Goal: Task Accomplishment & Management: Use online tool/utility

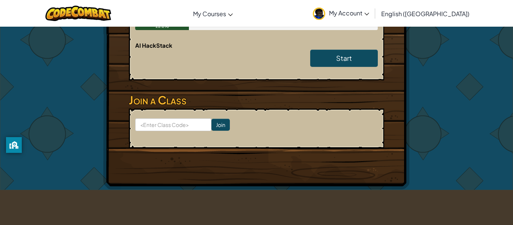
scroll to position [195, 0]
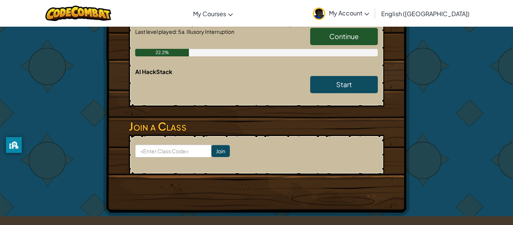
click at [344, 68] on h6 "AI HackStack" at bounding box center [256, 72] width 242 height 8
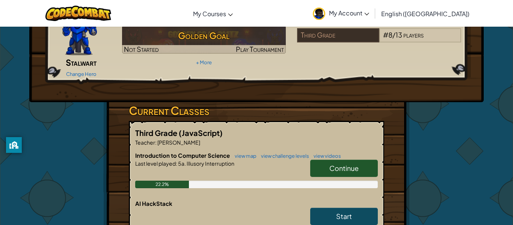
scroll to position [60, 0]
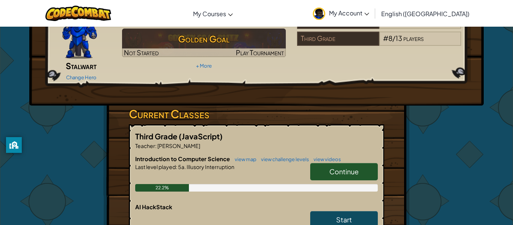
click at [322, 163] on link "Continue" at bounding box center [344, 171] width 68 height 17
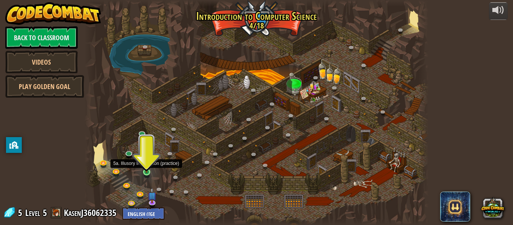
click at [143, 170] on img at bounding box center [147, 164] width 8 height 18
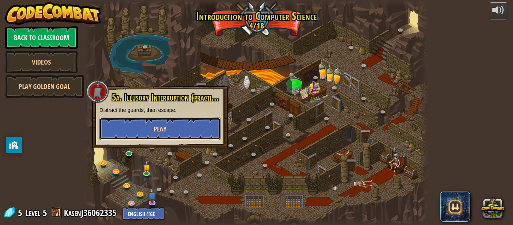
click at [137, 139] on button "Play" at bounding box center [159, 128] width 121 height 23
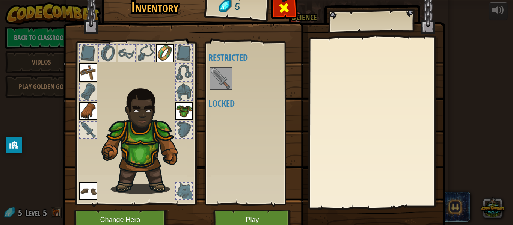
click at [290, 7] on div at bounding box center [284, 10] width 24 height 24
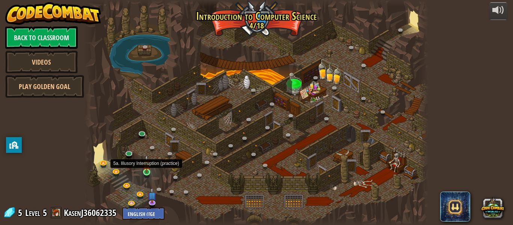
click at [147, 166] on img at bounding box center [147, 164] width 8 height 18
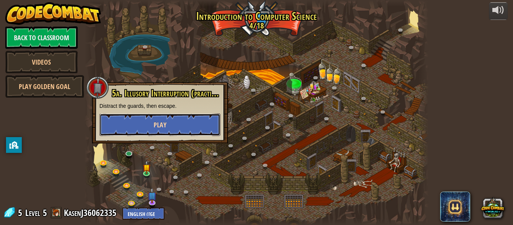
click at [158, 118] on button "Play" at bounding box center [159, 124] width 121 height 23
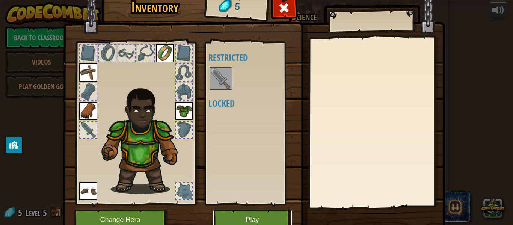
click at [239, 218] on button "Play" at bounding box center [252, 219] width 78 height 21
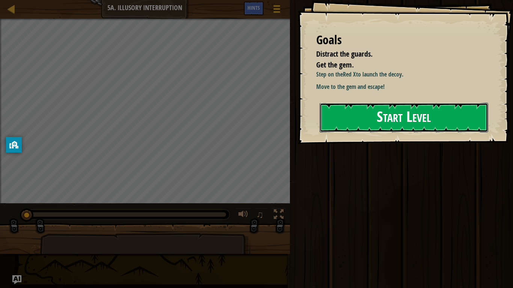
click at [393, 115] on button "Start Level" at bounding box center [403, 118] width 169 height 30
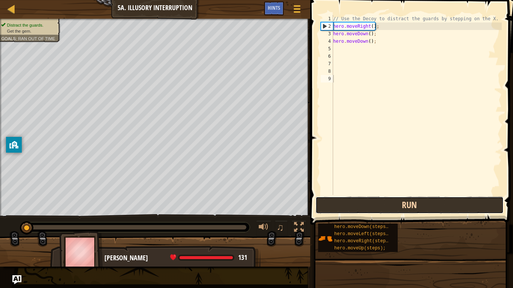
click at [372, 200] on button "Run" at bounding box center [409, 205] width 188 height 17
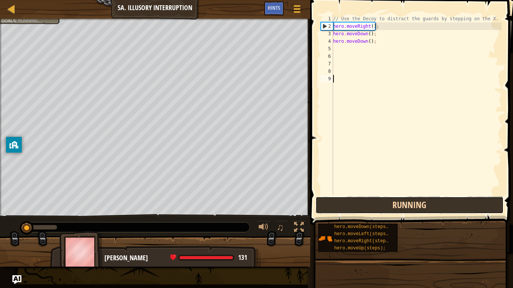
click at [372, 200] on button "Running" at bounding box center [409, 205] width 188 height 17
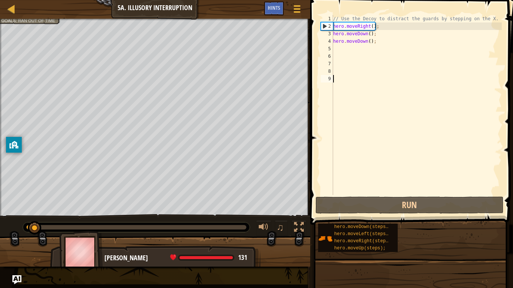
click at [373, 42] on div "// Use the Decoy to distract the guards by stepping on the X. hero . moveRight …" at bounding box center [416, 112] width 170 height 195
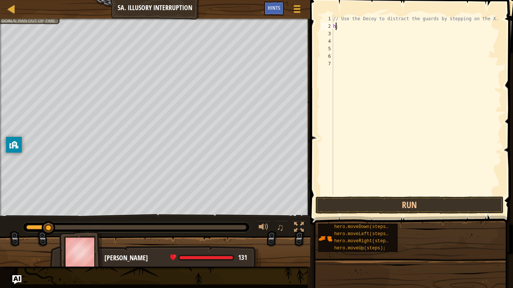
type textarea ";"
click at [344, 30] on div "// Use the Decoy to distract the guards by stepping on the X. ;" at bounding box center [416, 112] width 170 height 195
type textarea ";"
click at [296, 2] on button "Game Menu" at bounding box center [297, 10] width 20 height 18
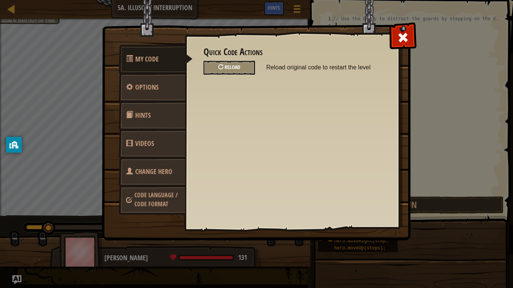
click at [244, 67] on div "Reload" at bounding box center [228, 68] width 51 height 14
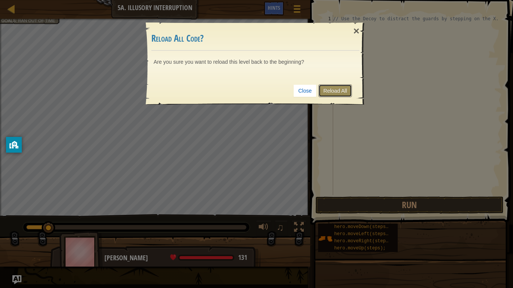
click at [332, 87] on link "Reload All" at bounding box center [334, 90] width 33 height 13
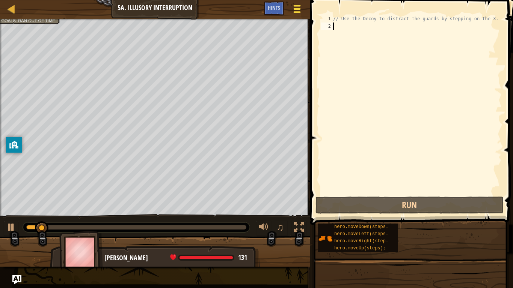
click at [294, 8] on span at bounding box center [296, 9] width 7 height 2
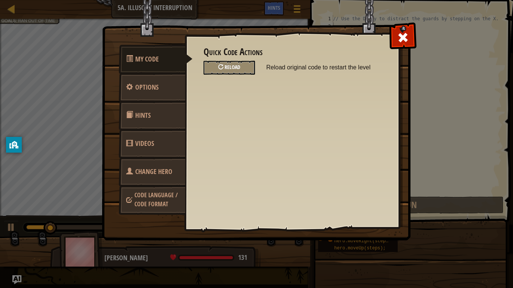
click at [249, 66] on div "Reload" at bounding box center [228, 68] width 51 height 14
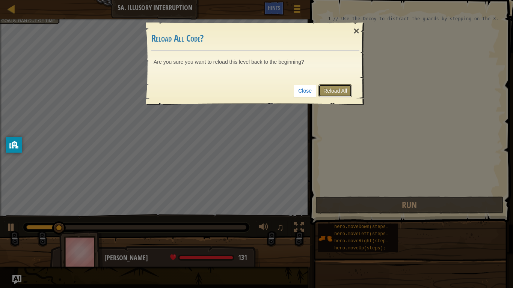
click at [342, 90] on link "Reload All" at bounding box center [334, 90] width 33 height 13
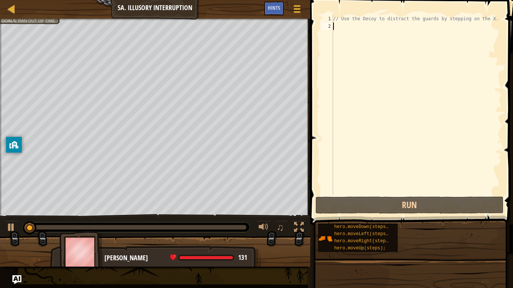
type textarea "m"
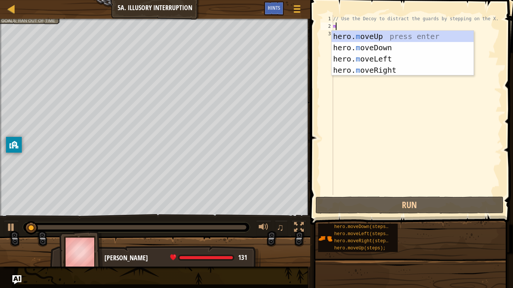
scroll to position [3, 0]
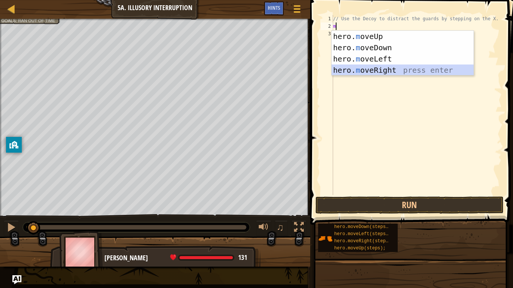
click at [376, 73] on div "hero. m oveUp press enter hero. m oveDown press enter hero. m oveLeft press ent…" at bounding box center [402, 65] width 142 height 68
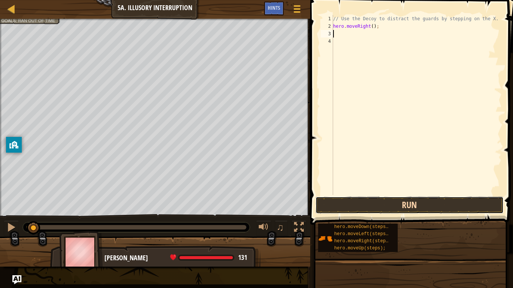
click at [343, 210] on button "Run" at bounding box center [409, 205] width 188 height 17
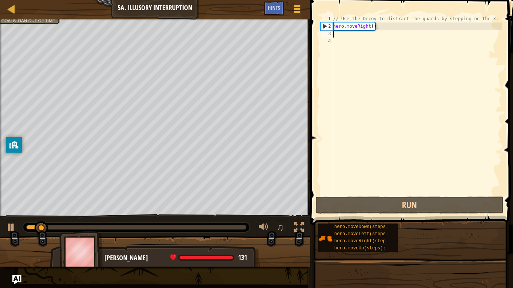
type textarea "m"
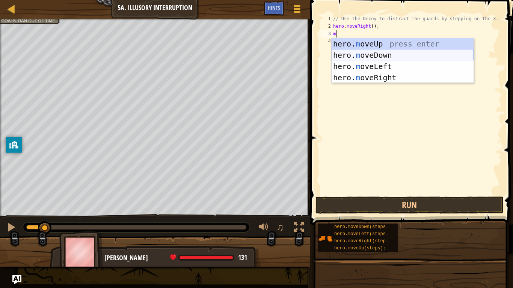
click at [355, 51] on div "hero. m oveUp press enter hero. m oveDown press enter hero. m oveLeft press ent…" at bounding box center [402, 72] width 142 height 68
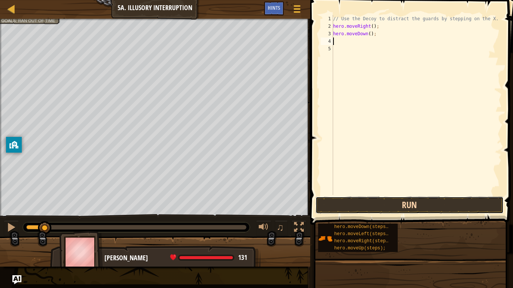
click at [362, 207] on button "Run" at bounding box center [409, 205] width 188 height 17
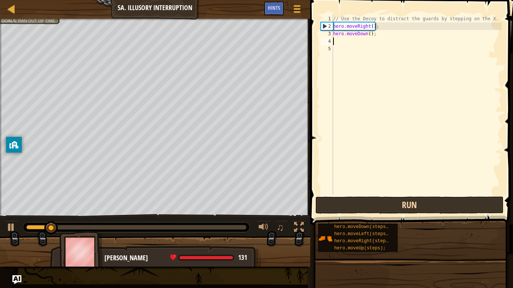
type textarea "m"
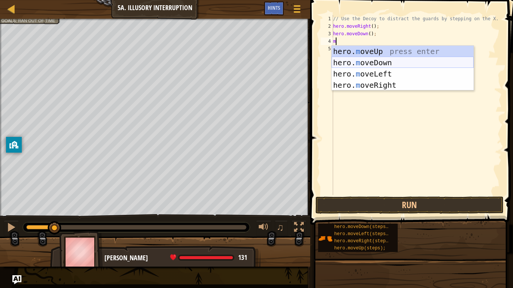
click at [356, 62] on div "hero. m oveUp press enter hero. m oveDown press enter hero. m oveLeft press ent…" at bounding box center [402, 80] width 142 height 68
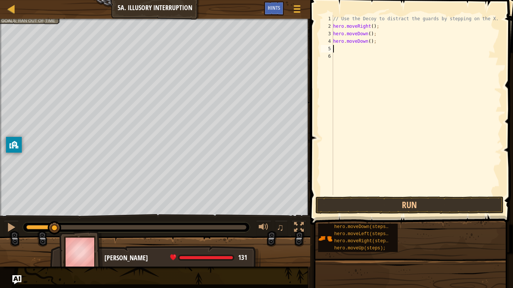
click at [379, 43] on div "// Use the Decoy to distract the guards by stepping on the X. hero . moveRight …" at bounding box center [416, 112] width 170 height 195
type textarea "h"
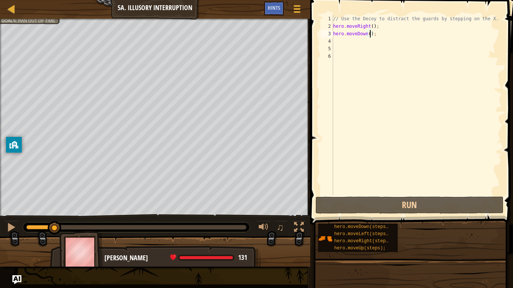
click at [369, 33] on div "// Use the Decoy to distract the guards by stepping on the X. hero . moveRight …" at bounding box center [416, 112] width 170 height 195
type textarea "hero.moveDown(2);"
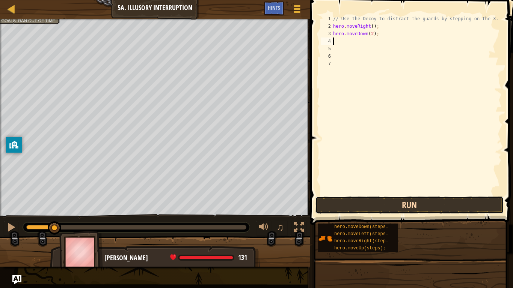
click at [421, 208] on button "Run" at bounding box center [409, 205] width 188 height 17
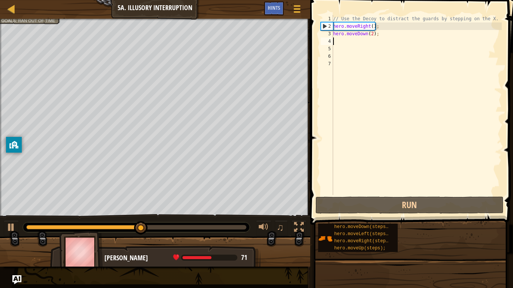
type textarea "m"
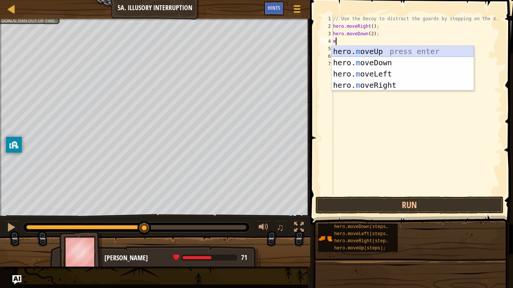
click at [352, 47] on div "hero. m oveUp press enter hero. m oveDown press enter hero. m oveLeft press ent…" at bounding box center [402, 80] width 142 height 68
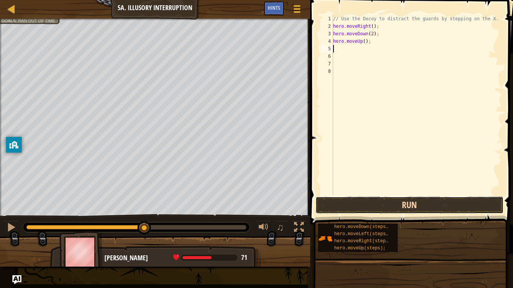
click at [355, 203] on button "Run" at bounding box center [409, 205] width 188 height 17
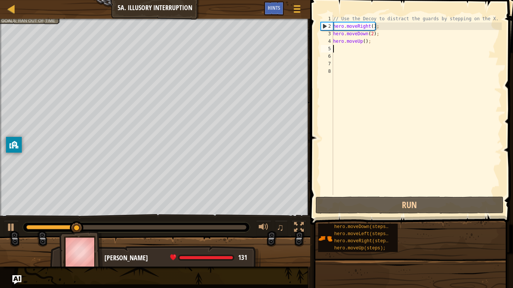
click at [364, 42] on div "// Use the Decoy to distract the guards by stepping on the X. hero . moveRight …" at bounding box center [416, 112] width 170 height 195
type textarea "hero.moveUp(2);"
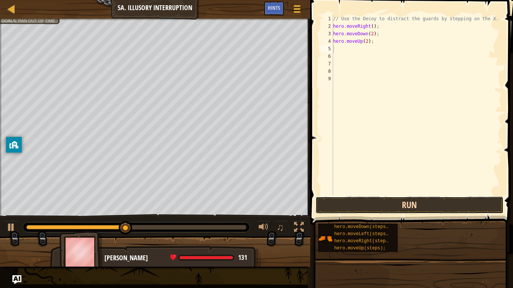
click at [377, 198] on button "Run" at bounding box center [409, 205] width 188 height 17
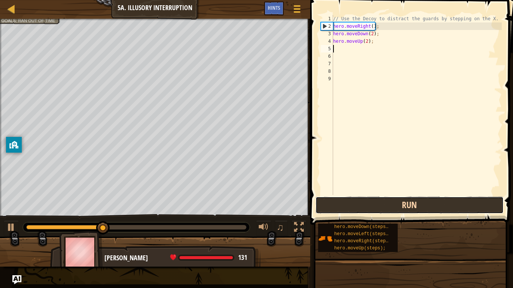
click at [376, 197] on button "Run" at bounding box center [409, 205] width 188 height 17
type textarea "m"
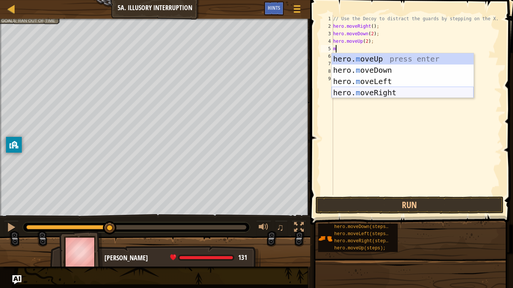
click at [397, 95] on div "hero. m oveUp press enter hero. m oveDown press enter hero. m oveLeft press ent…" at bounding box center [402, 87] width 142 height 68
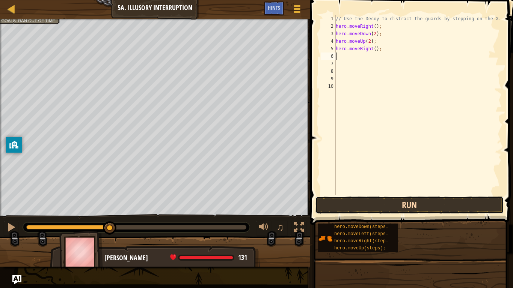
click at [354, 211] on button "Run" at bounding box center [409, 205] width 188 height 17
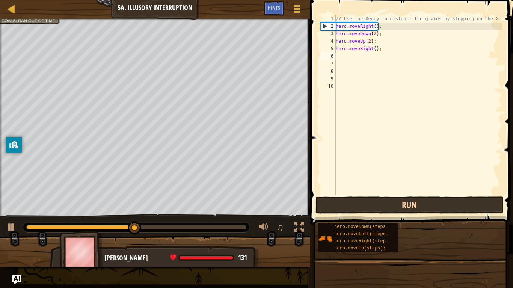
type textarea "m"
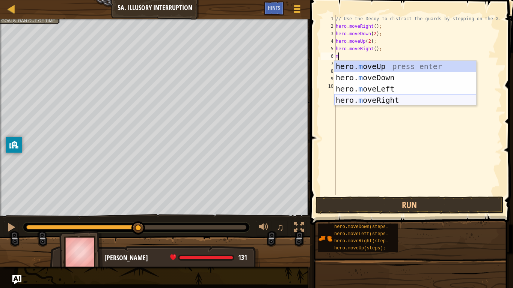
click at [370, 95] on div "hero. m oveUp press enter hero. m oveDown press enter hero. m oveLeft press ent…" at bounding box center [405, 95] width 142 height 68
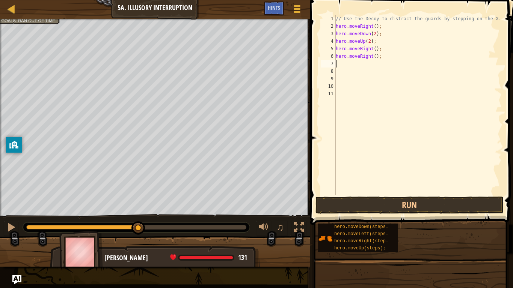
click at [376, 48] on div "// Use the Decoy to distract the guards by stepping on the X. hero . moveRight …" at bounding box center [417, 112] width 167 height 195
click at [375, 48] on div "// Use the Decoy to distract the guards by stepping on the X. hero . moveRight …" at bounding box center [417, 112] width 167 height 195
type textarea "hero.moveRight(2);"
click at [402, 82] on div "// Use the Decoy to distract the guards by stepping on the X. hero . moveRight …" at bounding box center [417, 112] width 167 height 195
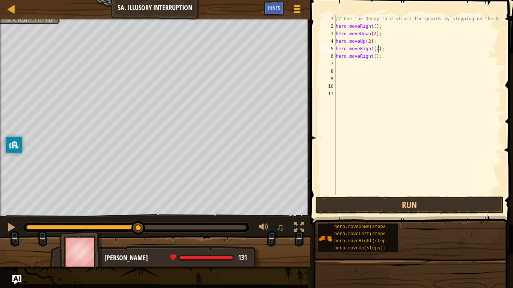
scroll to position [3, 0]
click at [381, 58] on div "// Use the Decoy to distract the guards by stepping on the X. hero . moveRight …" at bounding box center [417, 112] width 167 height 195
type textarea "h"
type textarea "hero.move"
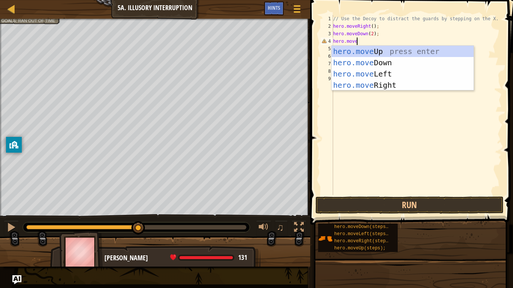
scroll to position [3, 3]
click at [364, 89] on div "hero.move Up press enter hero.move Down press enter hero.move Left press enter …" at bounding box center [402, 80] width 142 height 68
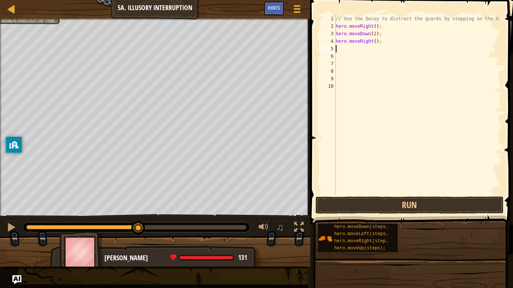
scroll to position [3, 0]
click at [363, 202] on button "Run" at bounding box center [409, 205] width 188 height 17
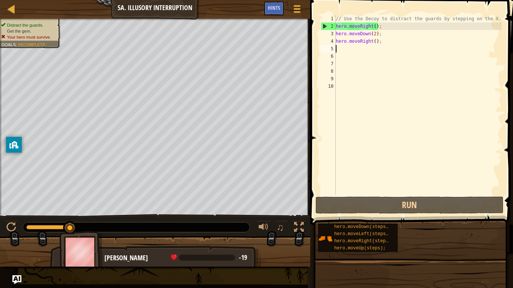
click at [380, 44] on div "// Use the Decoy to distract the guards by stepping on the X. hero . moveRight …" at bounding box center [417, 112] width 167 height 195
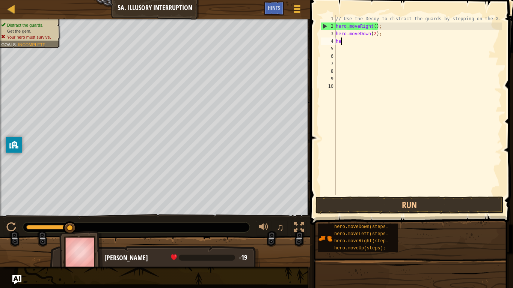
type textarea "h"
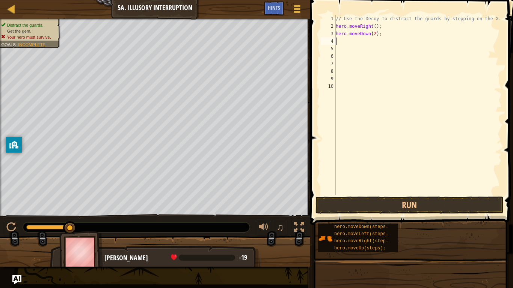
type textarea "m"
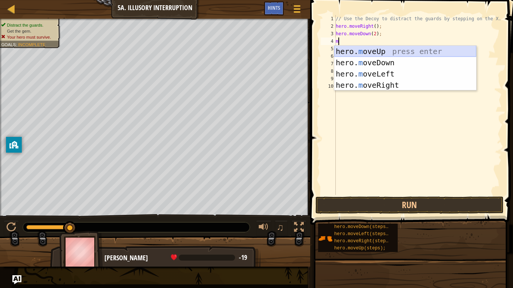
click at [368, 51] on div "hero. m oveUp press enter hero. m oveDown press enter hero. m oveLeft press ent…" at bounding box center [405, 80] width 142 height 68
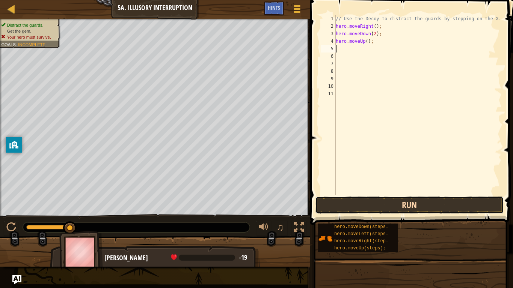
click at [353, 210] on button "Run" at bounding box center [409, 205] width 188 height 17
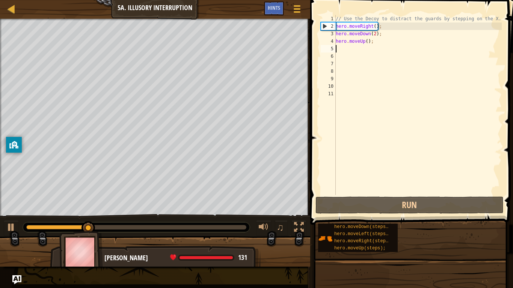
click at [367, 42] on div "// Use the Decoy to distract the guards by stepping on the X. hero . moveRight …" at bounding box center [417, 112] width 167 height 195
type textarea "hero.moveUp(2);"
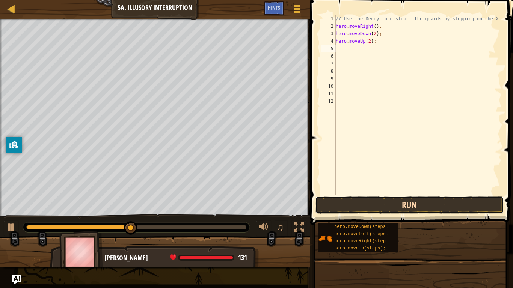
click at [331, 210] on button "Run" at bounding box center [409, 205] width 188 height 17
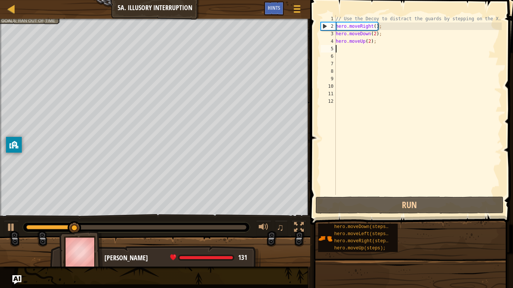
type textarea "m"
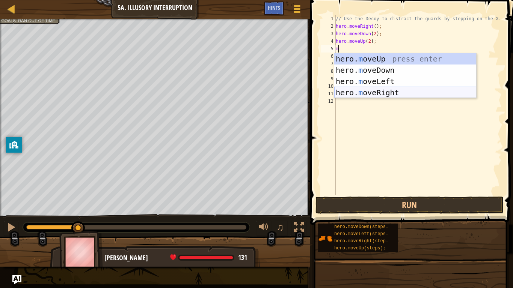
click at [344, 91] on div "hero. m oveUp press enter hero. m oveDown press enter hero. m oveLeft press ent…" at bounding box center [405, 87] width 142 height 68
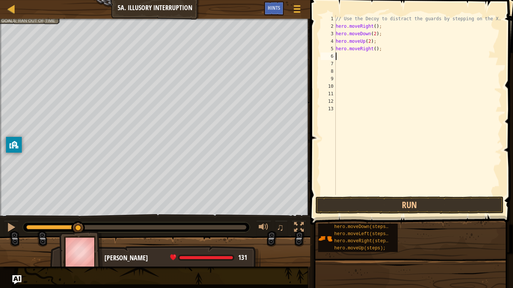
click at [374, 50] on div "// Use the Decoy to distract the guards by stepping on the X. hero . moveRight …" at bounding box center [417, 112] width 167 height 195
type textarea "hero.moveRight(2);"
click at [369, 207] on button "Run" at bounding box center [409, 205] width 188 height 17
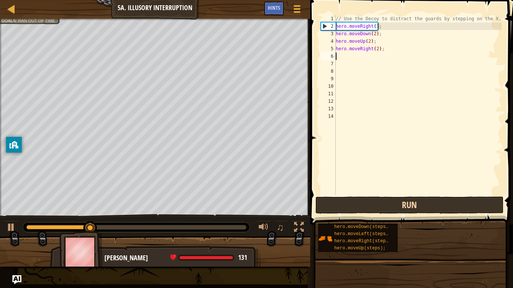
type textarea "m"
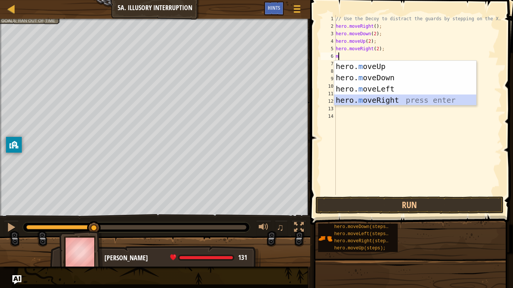
click at [388, 96] on div "hero. m oveUp press enter hero. m oveDown press enter hero. m oveLeft press ent…" at bounding box center [405, 95] width 142 height 68
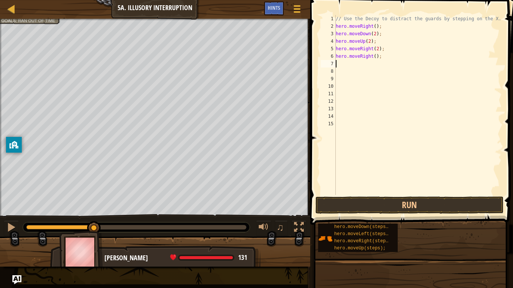
click at [377, 50] on div "// Use the Decoy to distract the guards by stepping on the X. hero . moveRight …" at bounding box center [417, 112] width 167 height 195
type textarea "hero.moveRight(3);"
click at [386, 61] on div "// Use the Decoy to distract the guards by stepping on the X. hero . moveRight …" at bounding box center [417, 112] width 167 height 195
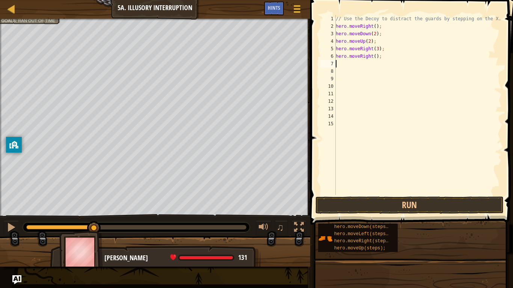
click at [379, 56] on div "// Use the Decoy to distract the guards by stepping on the X. hero . moveRight …" at bounding box center [417, 112] width 167 height 195
type textarea ";"
click at [340, 55] on div "// Use the Decoy to distract the guards by stepping on the X. hero . moveRight …" at bounding box center [417, 112] width 167 height 195
click at [357, 202] on button "Run" at bounding box center [409, 205] width 188 height 17
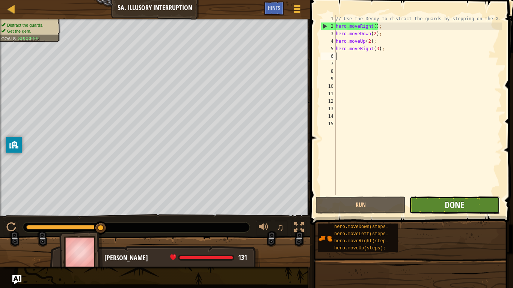
click at [462, 205] on span "Done" at bounding box center [454, 205] width 20 height 12
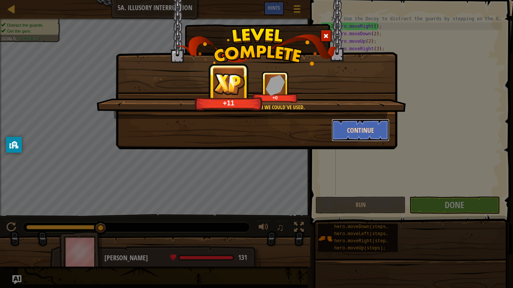
click at [379, 130] on button "Continue" at bounding box center [360, 130] width 58 height 23
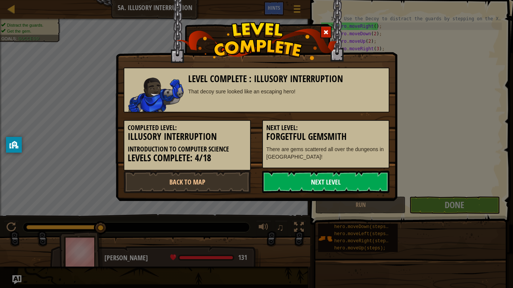
click at [291, 180] on link "Next Level" at bounding box center [325, 182] width 127 height 23
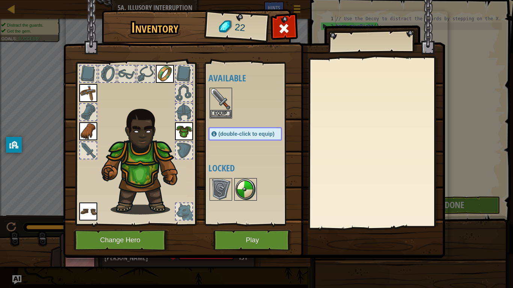
click at [242, 185] on img at bounding box center [245, 189] width 21 height 21
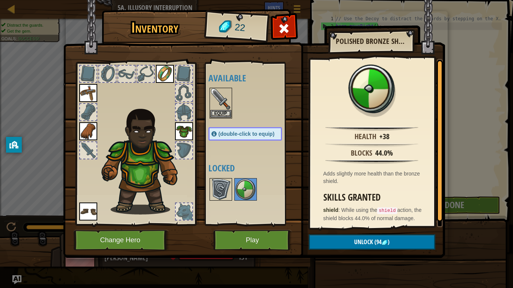
click at [217, 197] on img at bounding box center [220, 189] width 21 height 21
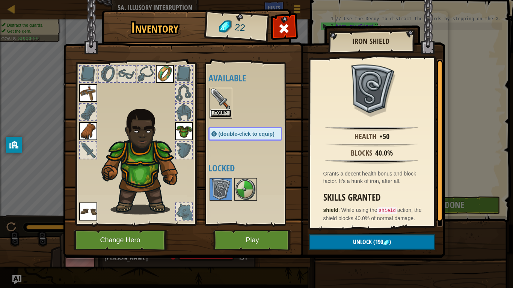
click at [220, 113] on button "Equip" at bounding box center [220, 114] width 21 height 8
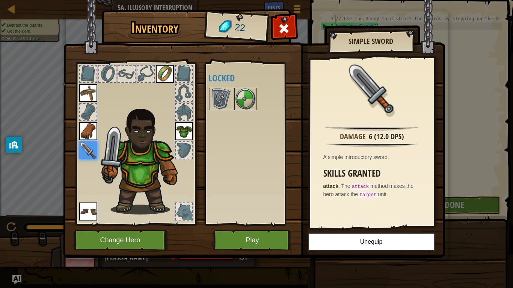
click at [80, 113] on div at bounding box center [88, 112] width 17 height 17
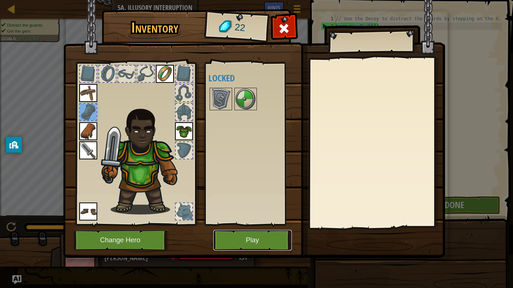
click at [243, 224] on button "Play" at bounding box center [252, 240] width 78 height 21
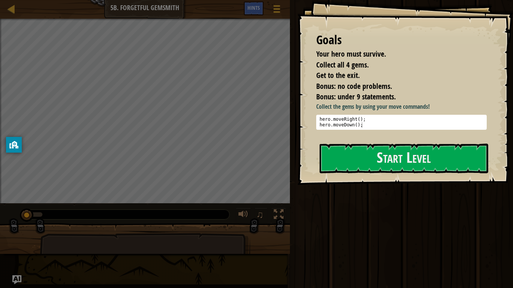
click at [243, 224] on div at bounding box center [145, 264] width 210 height 62
drag, startPoint x: 9, startPoint y: 144, endPoint x: 0, endPoint y: 159, distance: 17.7
click at [0, 0] on body "Goals Your hero must survive. Collect all 4 gems. Get to the exit. Bonus: no co…" at bounding box center [256, 0] width 513 height 0
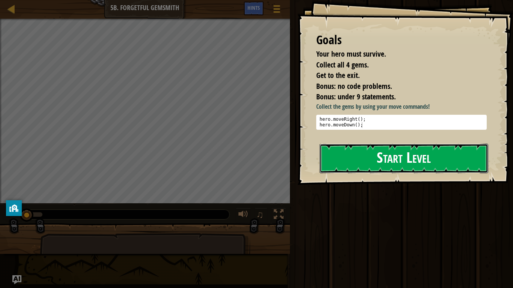
click at [338, 164] on button "Start Level" at bounding box center [403, 159] width 169 height 30
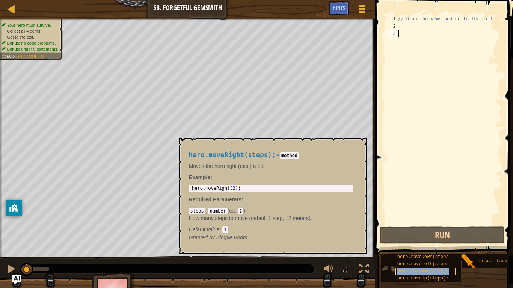
click at [423, 224] on span "hero.moveRight(steps);" at bounding box center [426, 271] width 59 height 5
click at [297, 157] on code "method" at bounding box center [289, 155] width 19 height 7
type textarea "hero.moveRight(2);"
click at [242, 188] on div "hero . moveRight ( 2 ) ;" at bounding box center [270, 194] width 161 height 17
click at [434, 224] on span "hero.moveRight(steps);" at bounding box center [426, 271] width 59 height 5
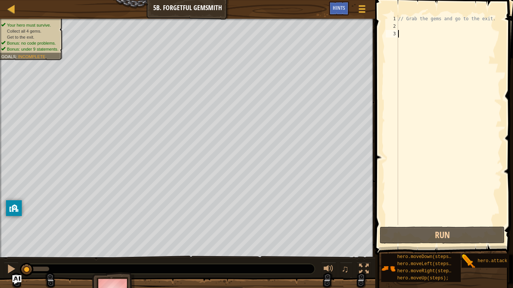
click at [400, 26] on div "// Grab the gems and go to the exit." at bounding box center [448, 127] width 105 height 225
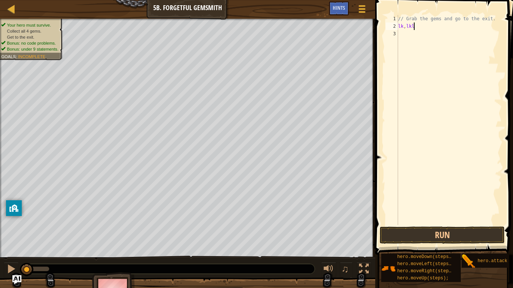
scroll to position [3, 0]
type textarea "l"
type textarea "j"
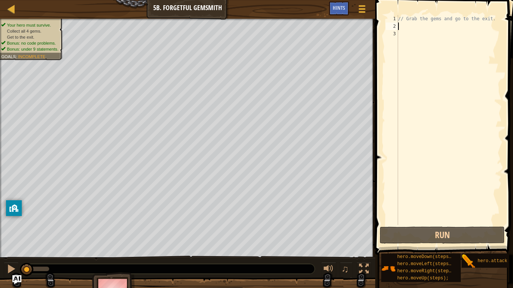
type textarea "m"
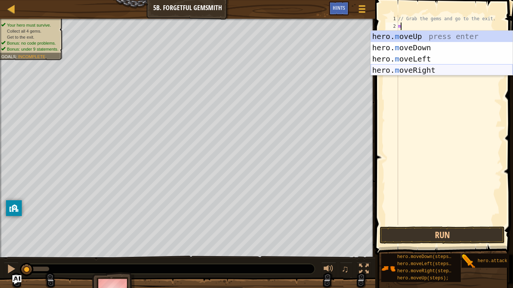
click at [399, 70] on div "hero. m oveUp press enter hero. m oveDown press enter hero. m oveLeft press ent…" at bounding box center [441, 65] width 142 height 68
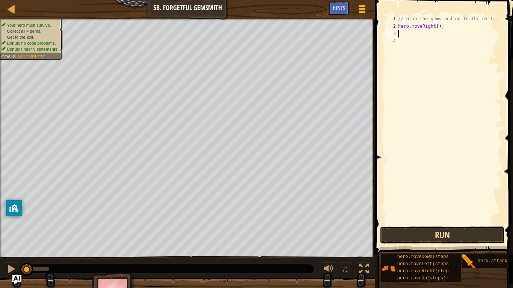
click at [421, 224] on button "Run" at bounding box center [441, 235] width 125 height 17
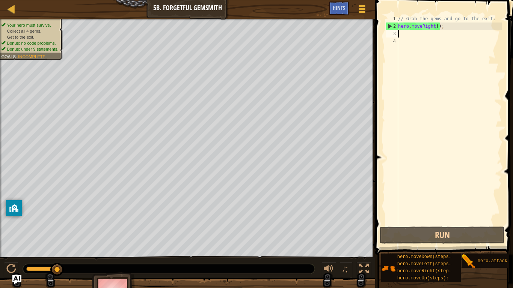
type textarea "m"
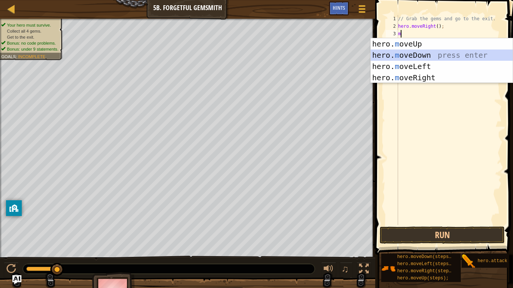
click at [403, 54] on div "hero. m oveUp press enter hero. m oveDown press enter hero. m oveLeft press ent…" at bounding box center [441, 72] width 142 height 68
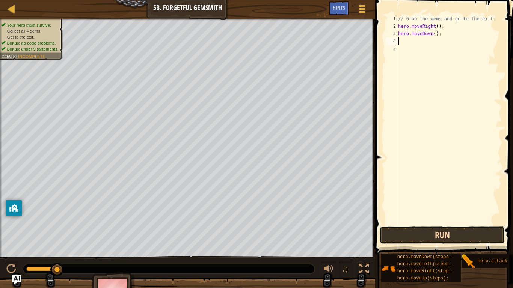
click at [395, 224] on button "Run" at bounding box center [441, 235] width 125 height 17
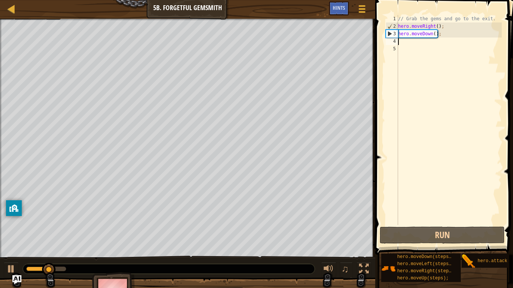
type textarea "m"
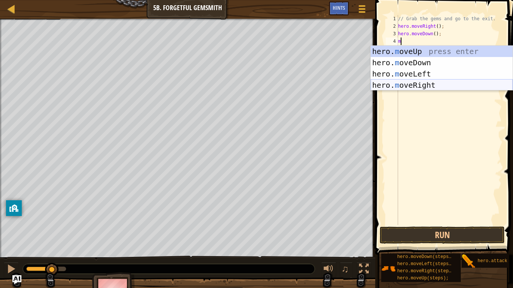
click at [383, 86] on div "hero. m oveUp press enter hero. m oveDown press enter hero. m oveLeft press ent…" at bounding box center [441, 80] width 142 height 68
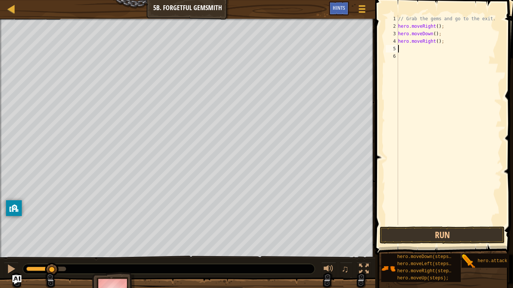
click at [438, 41] on div "// Grab the gems and go to the exit. hero . moveRight ( ) ; hero . moveDown ( )…" at bounding box center [448, 127] width 105 height 225
type textarea "hero.moveRight(2);"
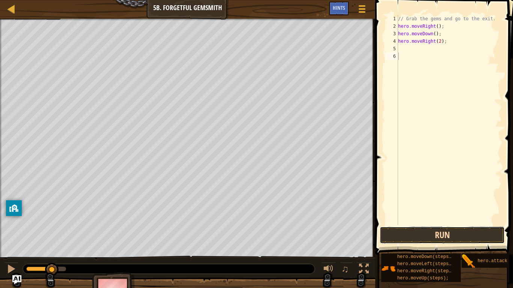
click at [389, 224] on button "Run" at bounding box center [441, 235] width 125 height 17
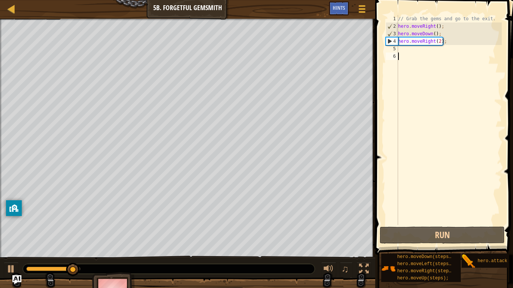
click at [401, 50] on div "// Grab the gems and go to the exit. hero . moveRight ( ) ; hero . moveDown ( )…" at bounding box center [448, 127] width 105 height 225
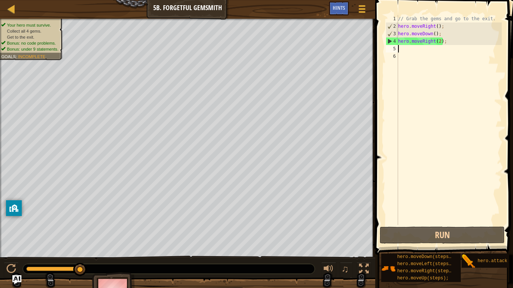
type textarea "m"
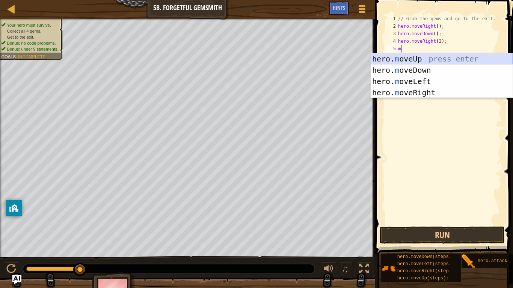
click at [409, 57] on div "hero. m oveUp press enter hero. m oveDown press enter hero. m oveLeft press ent…" at bounding box center [441, 87] width 142 height 68
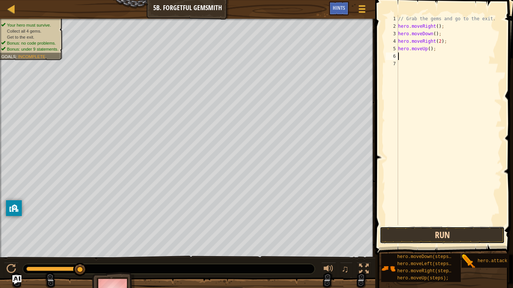
click at [406, 224] on button "Run" at bounding box center [441, 235] width 125 height 17
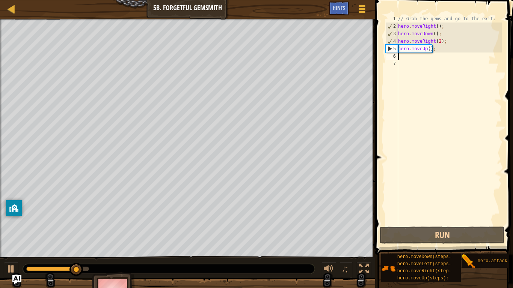
type textarea "m"
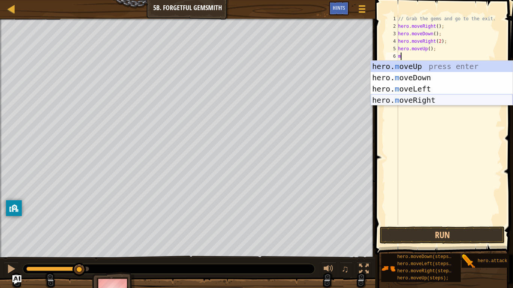
click at [413, 97] on div "hero. m oveUp press enter hero. m oveDown press enter hero. m oveLeft press ent…" at bounding box center [441, 95] width 142 height 68
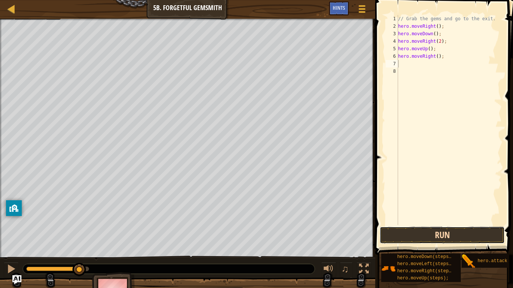
click at [412, 224] on button "Run" at bounding box center [441, 235] width 125 height 17
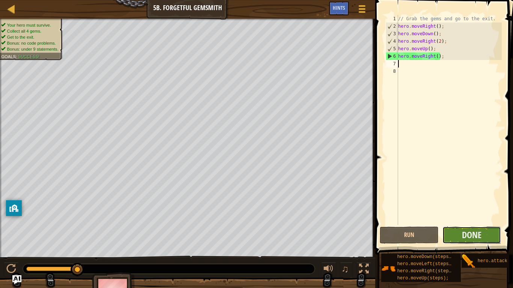
click at [483, 224] on button "Done" at bounding box center [471, 235] width 59 height 17
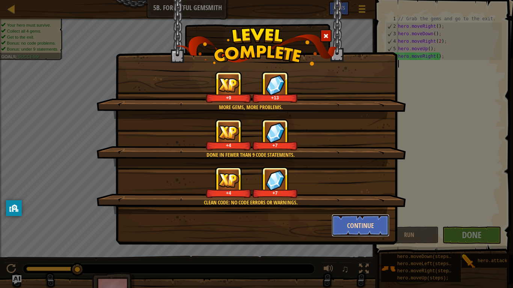
click at [381, 224] on button "Continue" at bounding box center [360, 225] width 58 height 23
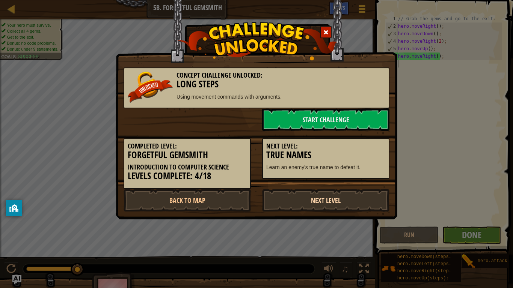
click at [277, 198] on link "Next Level" at bounding box center [325, 200] width 127 height 23
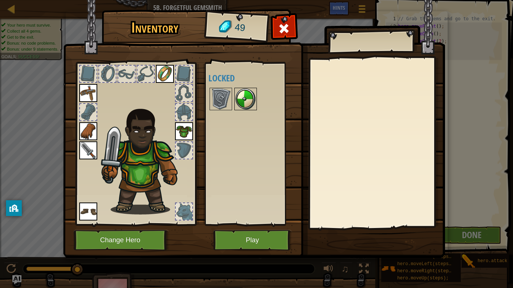
click at [247, 99] on img at bounding box center [245, 99] width 21 height 21
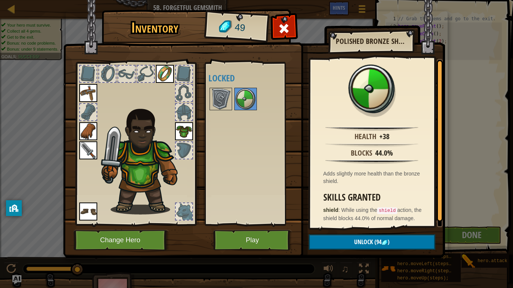
click at [190, 92] on div at bounding box center [184, 93] width 17 height 17
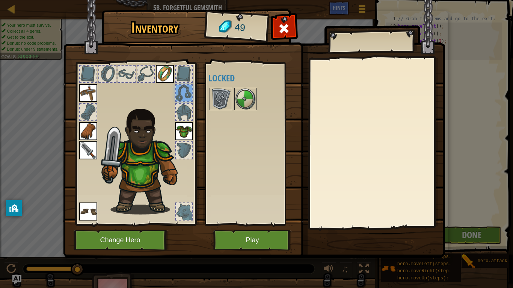
click at [190, 92] on div at bounding box center [184, 93] width 17 height 17
click at [181, 74] on div at bounding box center [184, 74] width 17 height 17
click at [147, 69] on div at bounding box center [145, 74] width 17 height 17
click at [123, 68] on div at bounding box center [126, 74] width 17 height 17
click at [101, 69] on div at bounding box center [107, 74] width 17 height 17
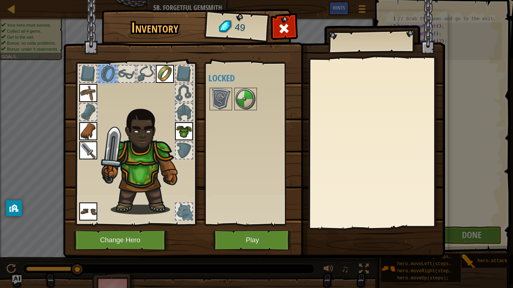
click at [83, 71] on div at bounding box center [88, 74] width 17 height 17
click at [93, 89] on img at bounding box center [88, 93] width 18 height 18
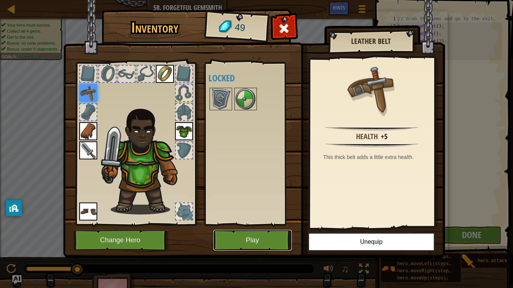
click at [252, 224] on button "Play" at bounding box center [252, 240] width 78 height 21
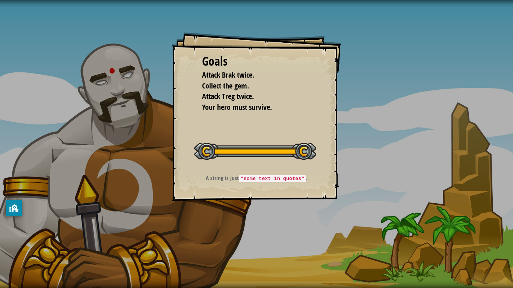
click at [252, 224] on div "Goals Attack Brak twice. Collect the gem. Attack Treg twice. Your hero must sur…" at bounding box center [256, 144] width 513 height 288
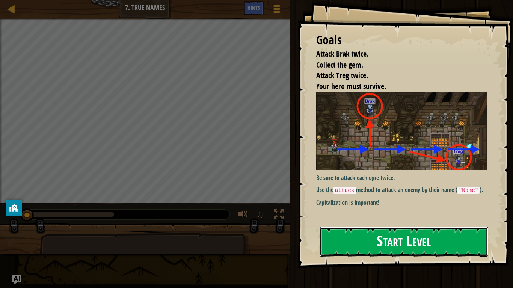
click at [391, 224] on button "Start Level" at bounding box center [403, 242] width 169 height 30
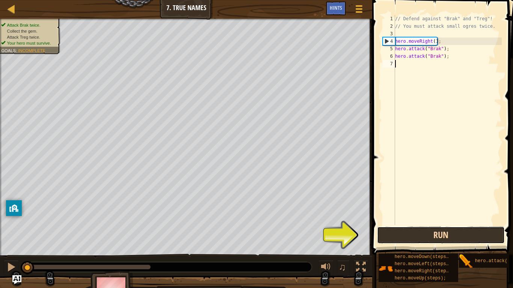
click at [409, 224] on button "Run" at bounding box center [441, 235] width 128 height 17
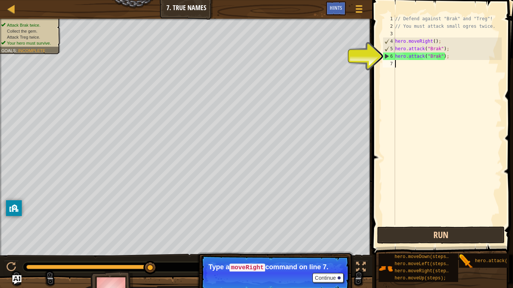
scroll to position [3, 0]
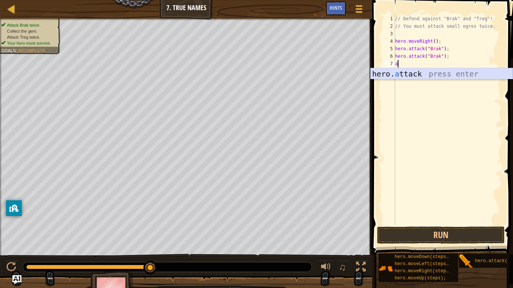
click at [422, 74] on div "hero. a ttack press enter" at bounding box center [441, 85] width 142 height 34
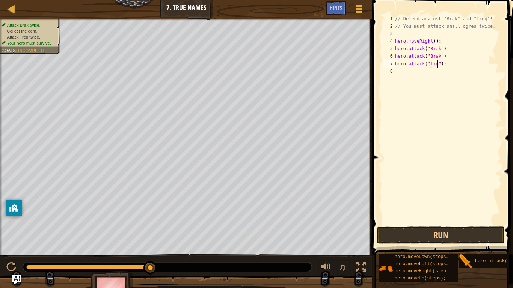
type textarea "hero.attack("treg");"
click at [443, 224] on button "Run" at bounding box center [441, 235] width 128 height 17
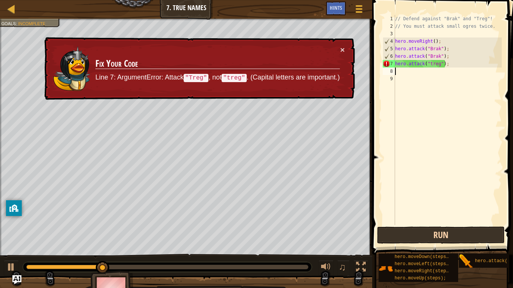
type textarea "m"
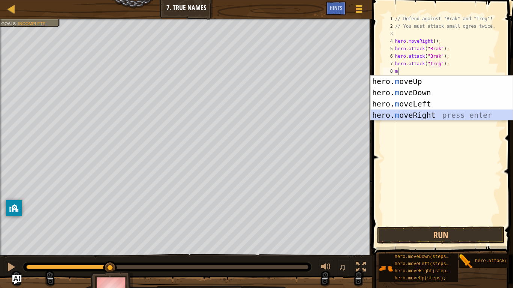
click at [397, 112] on div "hero. m oveUp press enter hero. m oveDown press enter hero. m oveLeft press ent…" at bounding box center [441, 110] width 142 height 68
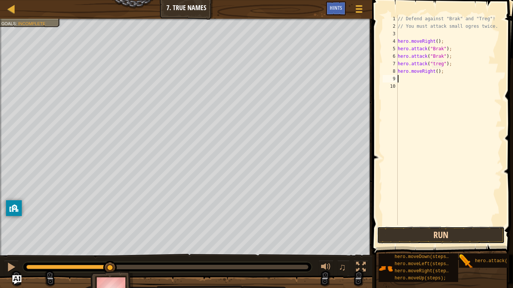
click at [409, 224] on button "Run" at bounding box center [441, 235] width 128 height 17
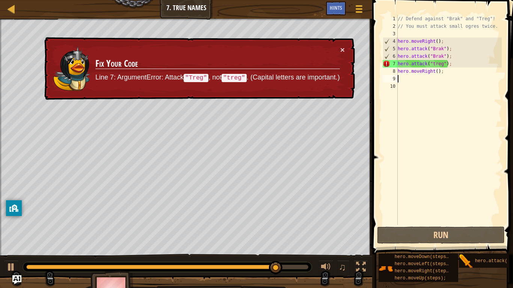
click at [435, 63] on div "// Defend against "Brak" and "Treg"! // You must attack small ogres twice. hero…" at bounding box center [448, 127] width 105 height 225
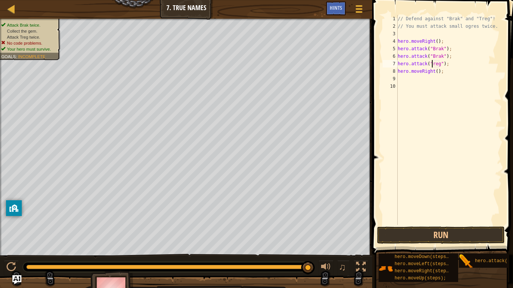
scroll to position [3, 6]
type textarea "reg");"
click at [416, 71] on div "// Defend against "Brak" and "Treg"! // You must attack small ogres twice. hero…" at bounding box center [448, 127] width 105 height 225
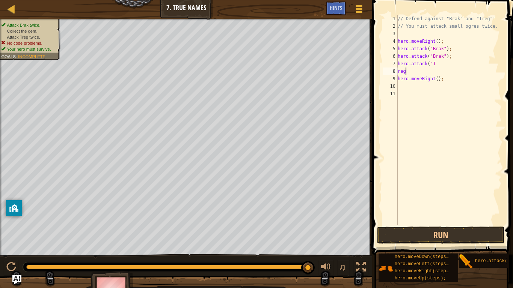
type textarea "r"
type textarea "hero.attack("Treg"
click at [415, 224] on button "Run" at bounding box center [441, 235] width 128 height 17
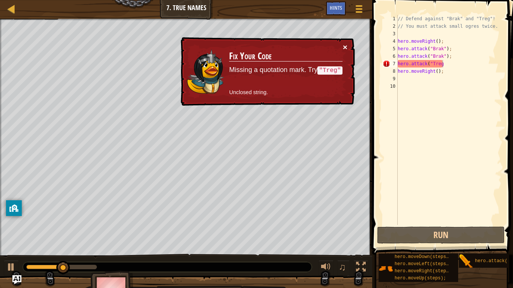
click at [343, 43] on button "×" at bounding box center [345, 47] width 5 height 8
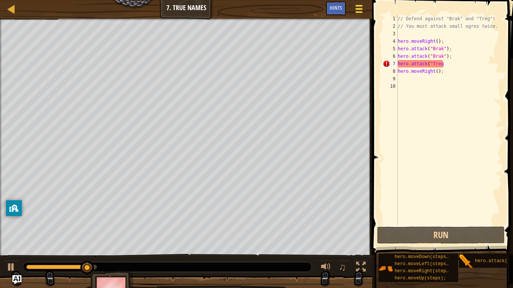
click at [354, 15] on button "Game Menu" at bounding box center [359, 10] width 20 height 18
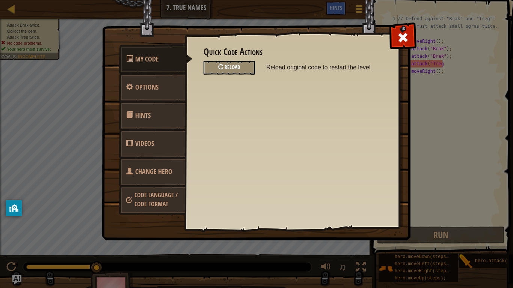
click at [234, 73] on div "Reload" at bounding box center [228, 68] width 51 height 14
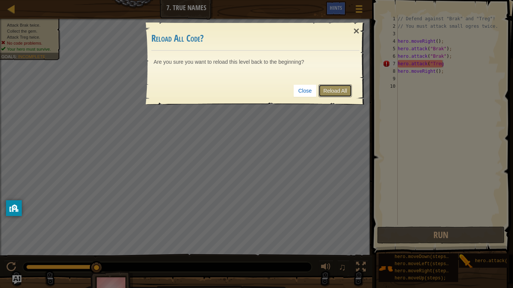
click at [322, 88] on link "Reload All" at bounding box center [334, 90] width 33 height 13
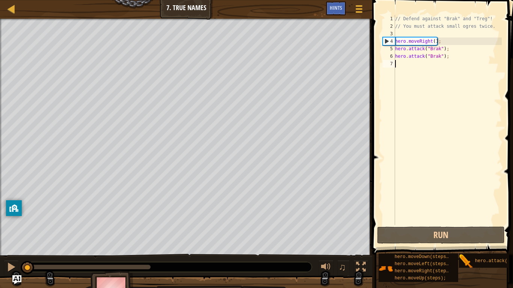
scroll to position [3, 0]
type textarea "m"
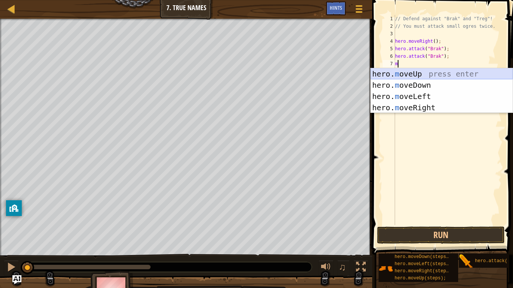
click at [406, 74] on div "hero. m oveUp press enter hero. m oveDown press enter hero. m oveLeft press ent…" at bounding box center [441, 102] width 142 height 68
